Goal: Check status

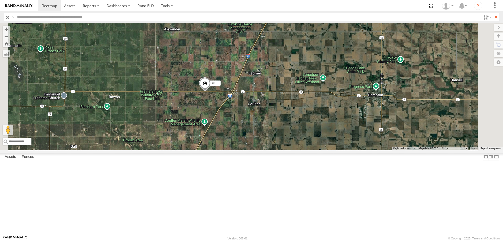
click at [211, 91] on span at bounding box center [205, 84] width 12 height 14
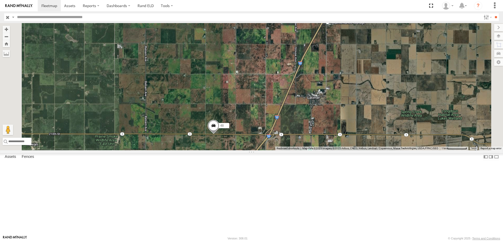
click at [219, 134] on span at bounding box center [214, 127] width 12 height 14
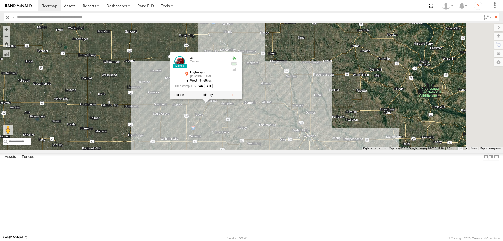
click at [250, 150] on div "47 46 587 48 49 48 Tractor Highway 3 Alexander 42.74574 , -93.43398 West 60 11:…" at bounding box center [251, 86] width 503 height 127
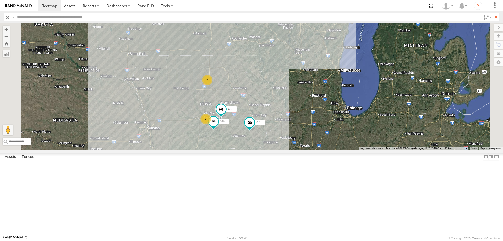
drag, startPoint x: 349, startPoint y: 121, endPoint x: 348, endPoint y: 114, distance: 6.8
click at [348, 114] on div "47 46 587 2 2" at bounding box center [251, 86] width 503 height 127
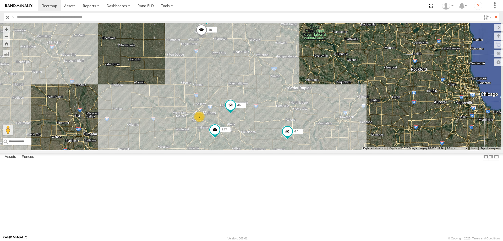
drag, startPoint x: 346, startPoint y: 169, endPoint x: 308, endPoint y: 99, distance: 80.1
click at [308, 99] on div "47 46 587 48 49 2" at bounding box center [251, 86] width 503 height 127
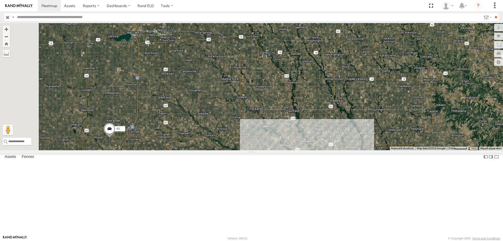
drag, startPoint x: 241, startPoint y: 124, endPoint x: 295, endPoint y: 109, distance: 56.0
click at [295, 109] on div "48 47 46 49 587" at bounding box center [251, 86] width 503 height 127
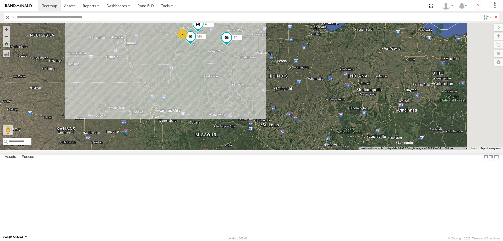
drag, startPoint x: 276, startPoint y: 195, endPoint x: 271, endPoint y: 100, distance: 95.0
click at [271, 100] on div "48 49 47 46 587 2" at bounding box center [251, 86] width 503 height 127
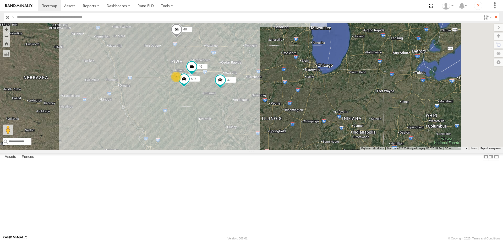
drag, startPoint x: 271, startPoint y: 141, endPoint x: 269, endPoint y: 146, distance: 5.6
click at [269, 146] on div "48 49 47 46 587 2" at bounding box center [251, 86] width 503 height 127
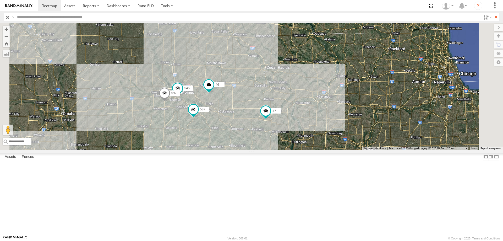
click at [268, 118] on div "48 49 47 46 587 545 597" at bounding box center [251, 86] width 503 height 127
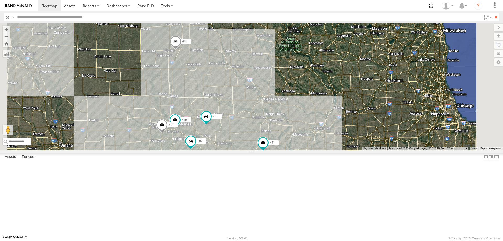
click at [262, 138] on div "48 49 47 46 587 545 597" at bounding box center [251, 86] width 503 height 127
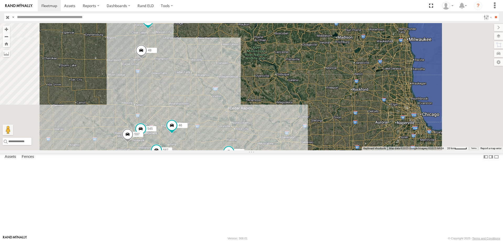
drag, startPoint x: 268, startPoint y: 171, endPoint x: 279, endPoint y: 105, distance: 67.0
click at [279, 105] on div "48 49 47 46 587 545 597" at bounding box center [251, 86] width 503 height 127
